Goal: Find specific page/section: Find specific page/section

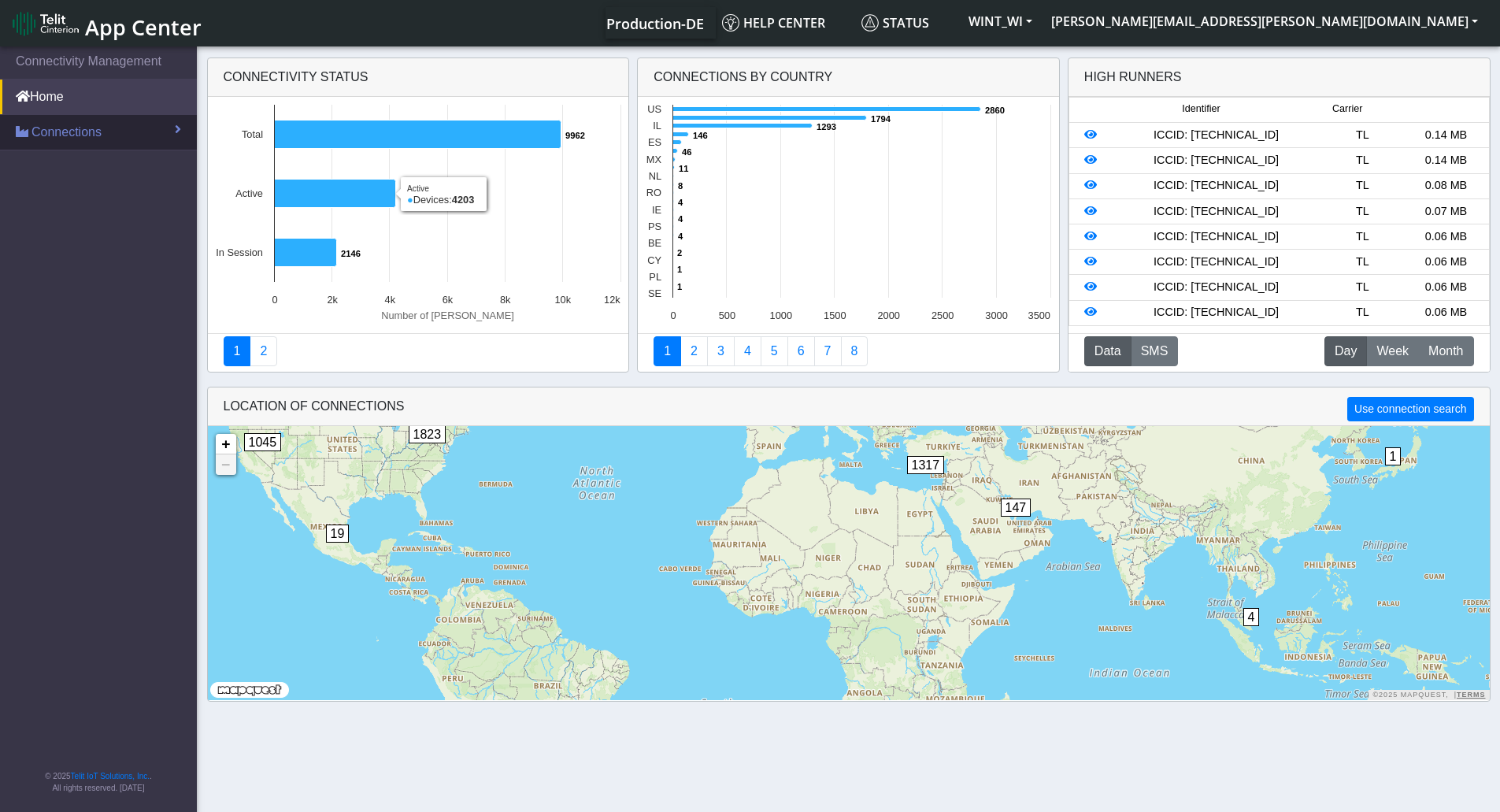
click at [178, 131] on span at bounding box center [178, 129] width 6 height 13
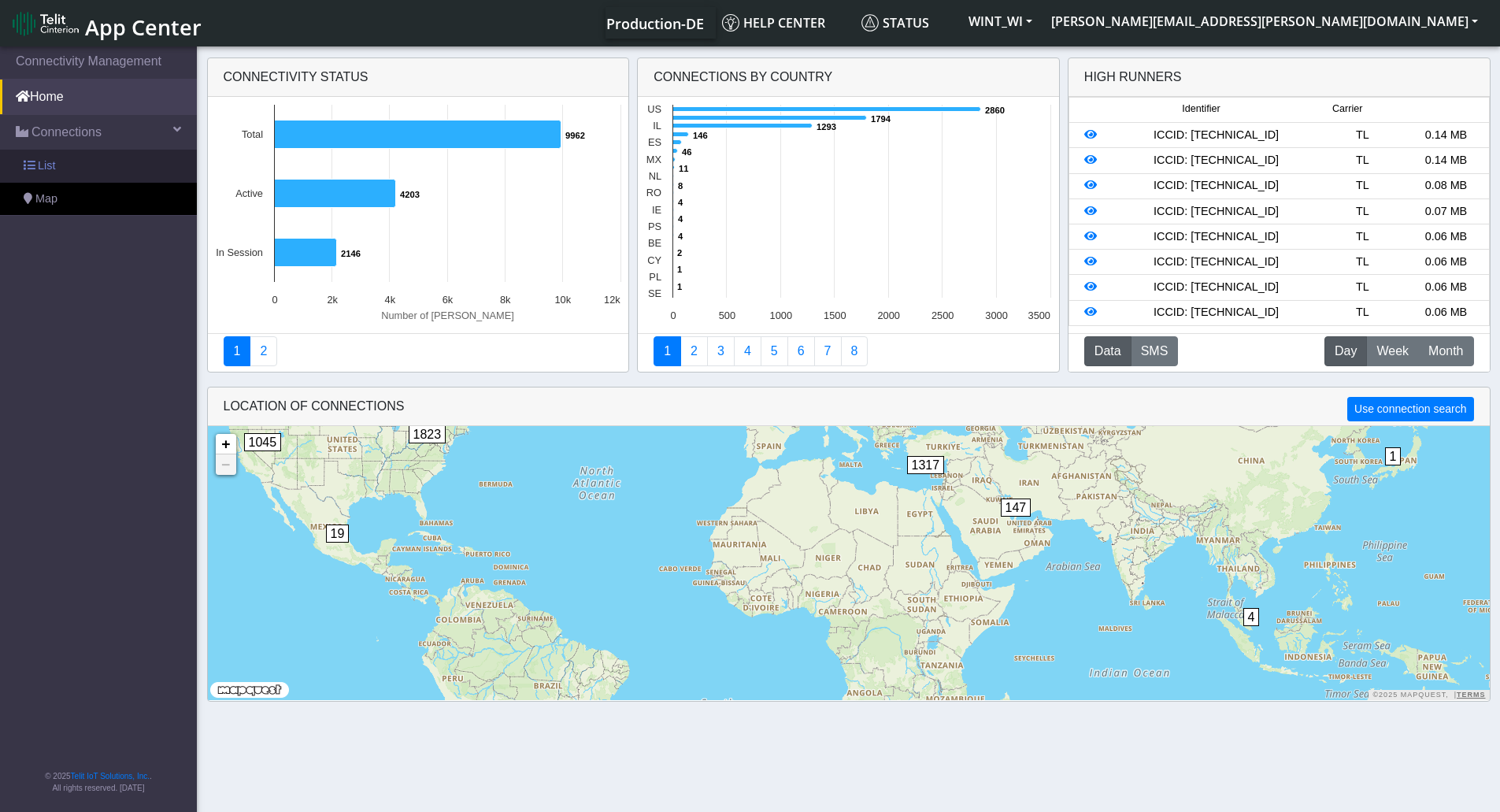
click at [46, 171] on span "List" at bounding box center [46, 166] width 18 height 18
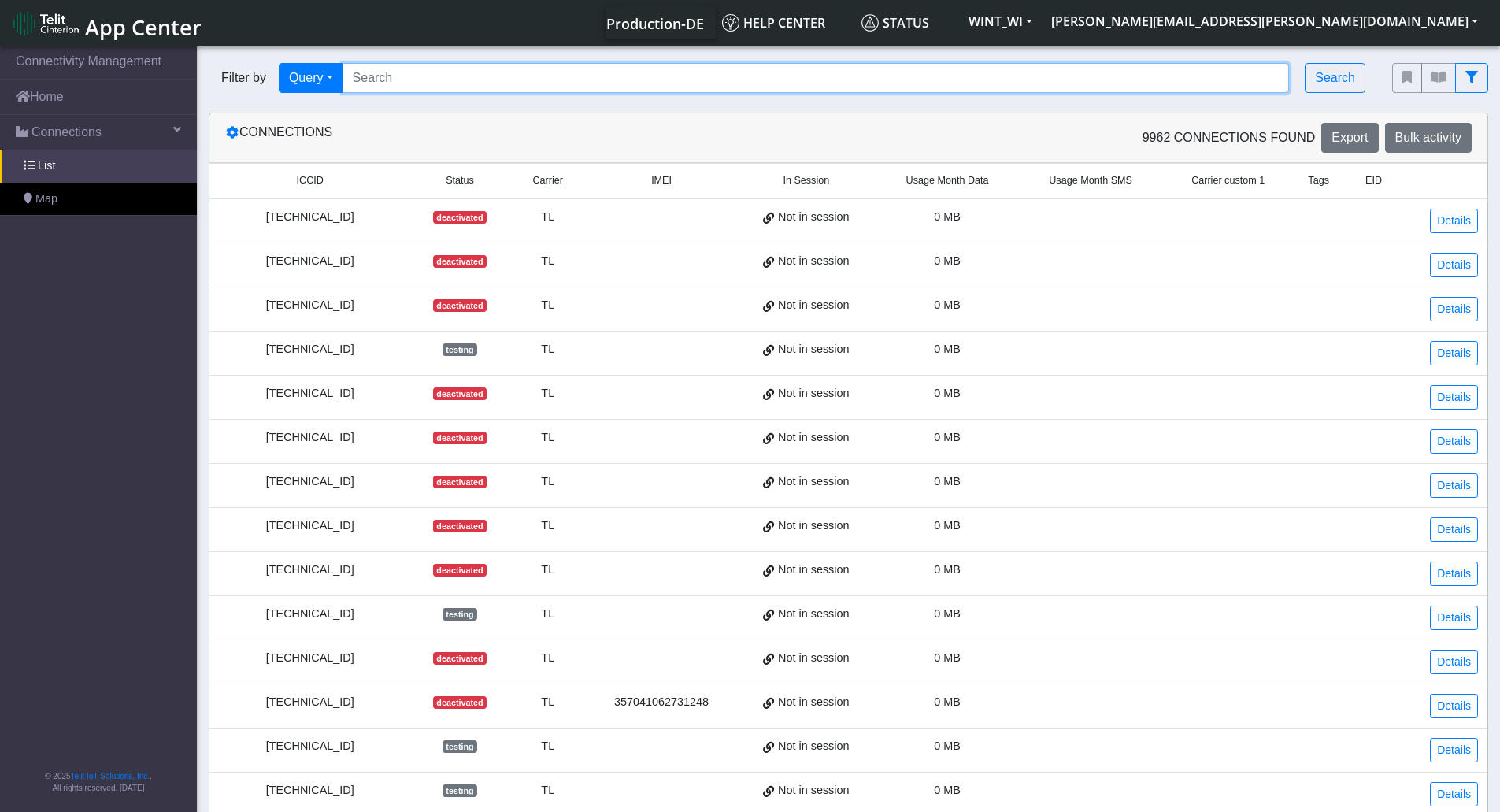
click at [460, 81] on input "Search..." at bounding box center [816, 78] width 947 height 30
paste input "89033024103602593200000017789344"
type input "89033024103602593200000017789344"
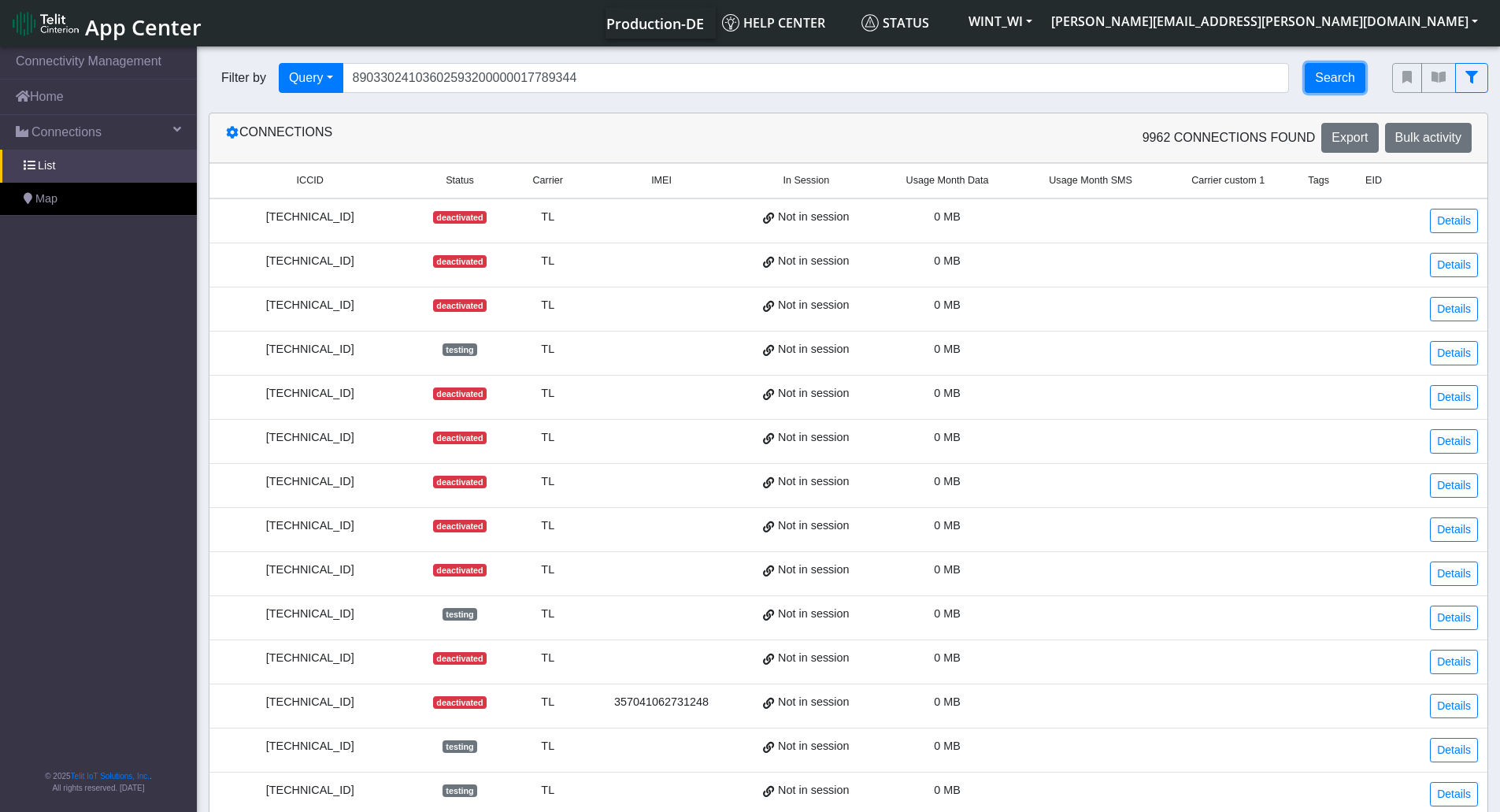
click at [1323, 90] on button "Search" at bounding box center [1335, 78] width 61 height 30
